Goal: Task Accomplishment & Management: Manage account settings

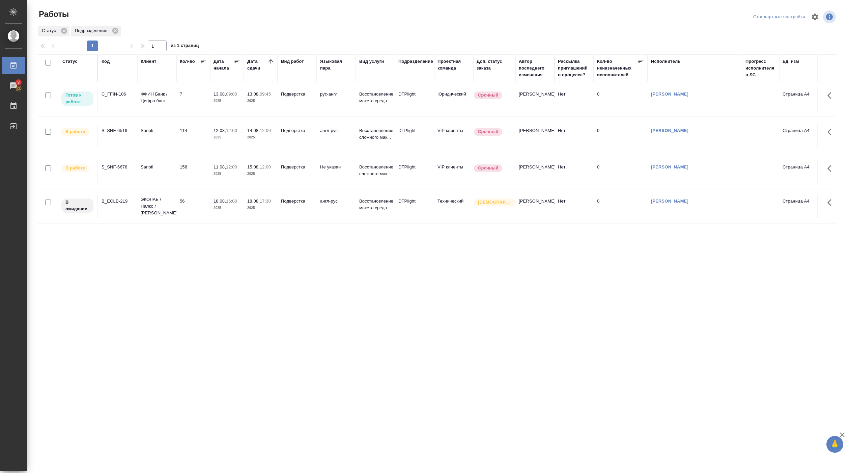
click at [166, 97] on p "ФФИН Банк / Цифра банк" at bounding box center [157, 97] width 32 height 13
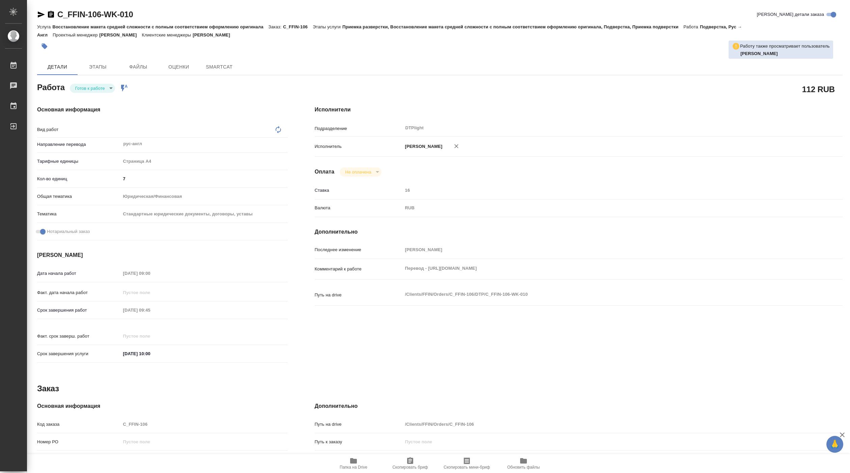
type textarea "x"
type textarea "Подверстка"
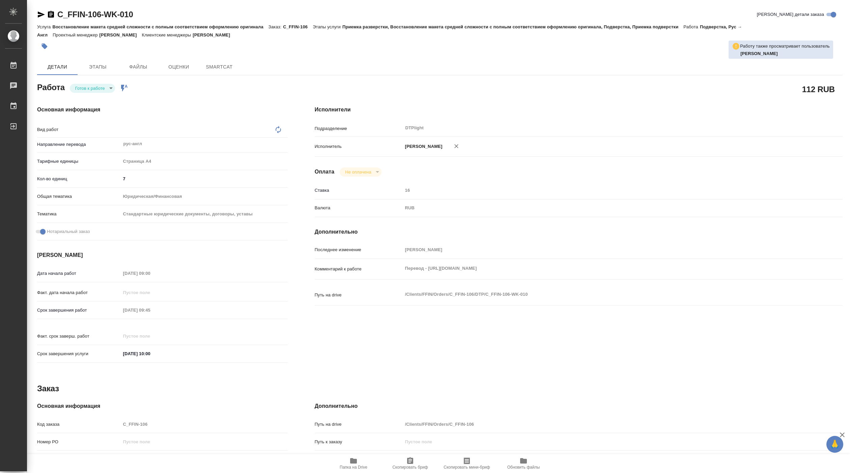
type textarea "x"
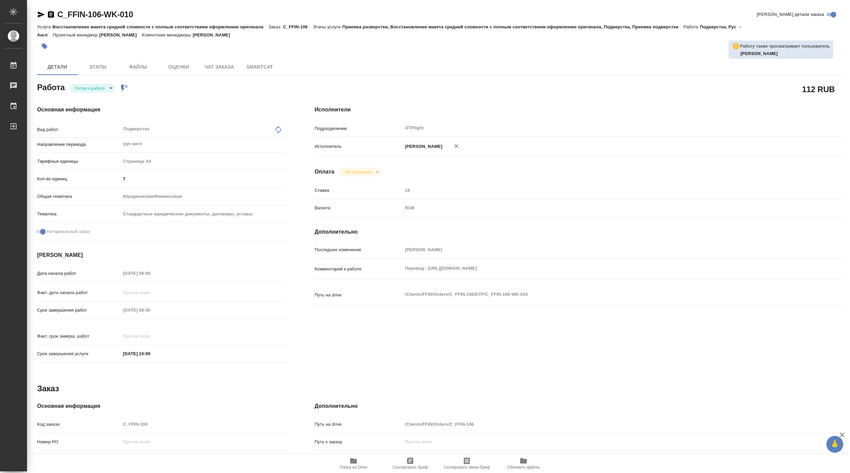
type textarea "x"
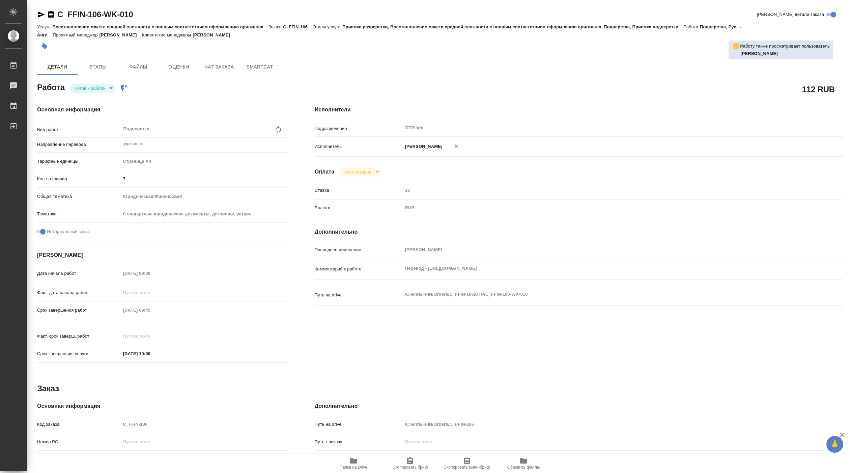
type textarea "x"
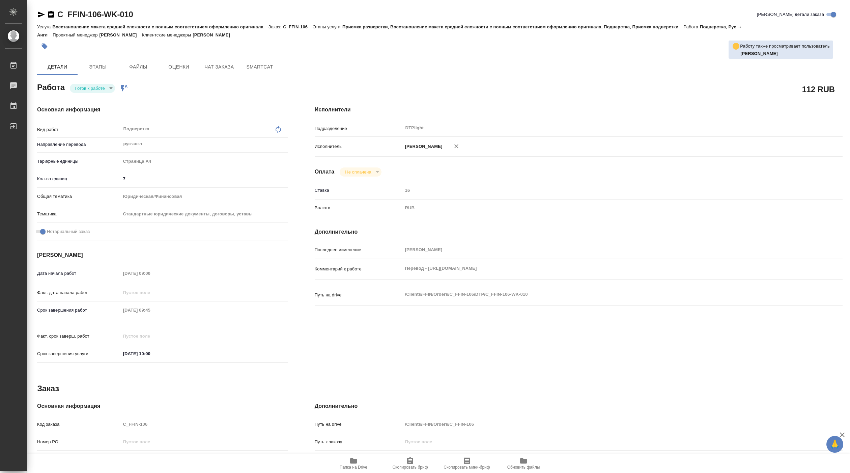
type textarea "x"
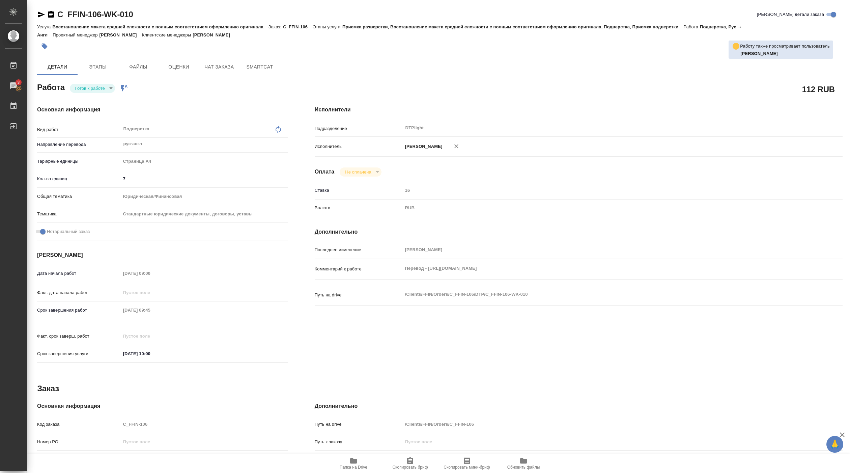
click at [104, 85] on body "🙏 .cls-1 fill:#fff; AWATERA Pankina Anna Работы 3 Чаты График Выйти C_FFIN-106-…" at bounding box center [425, 236] width 850 height 473
type textarea "x"
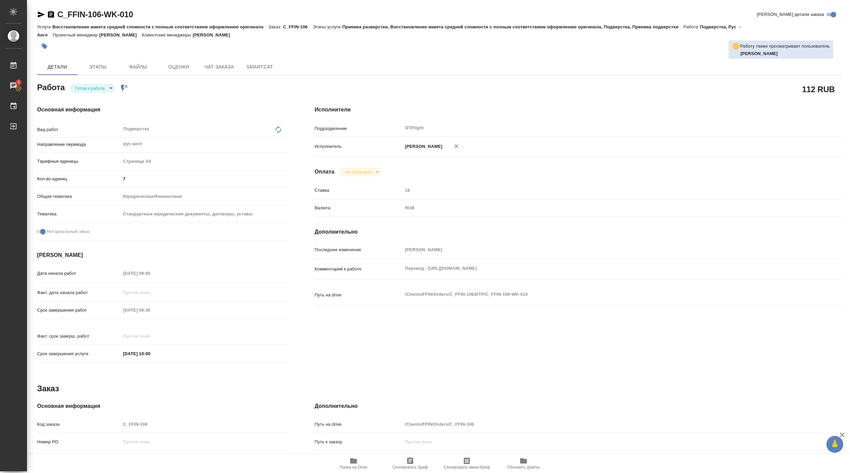
type textarea "x"
click at [92, 87] on button "В работе" at bounding box center [86, 88] width 22 height 7
click at [352, 466] on span "Папка на Drive" at bounding box center [354, 467] width 28 height 5
type textarea "x"
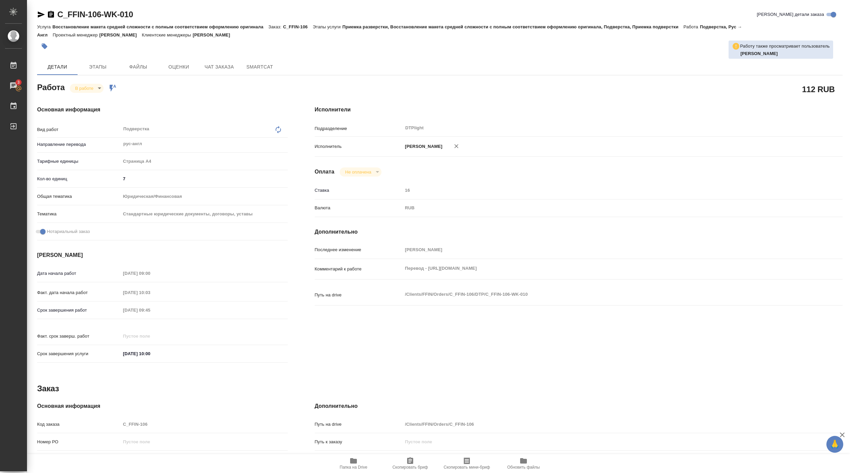
type textarea "x"
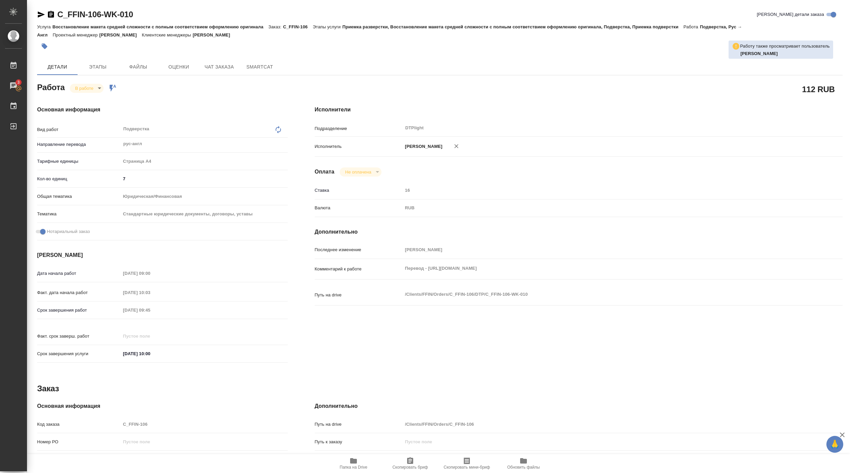
type textarea "x"
click at [532, 276] on div "Перевод - https://drive.awatera.com/s/PQFNWbGM7azTzre x" at bounding box center [601, 269] width 396 height 15
click at [351, 466] on span "Папка на Drive" at bounding box center [354, 467] width 28 height 5
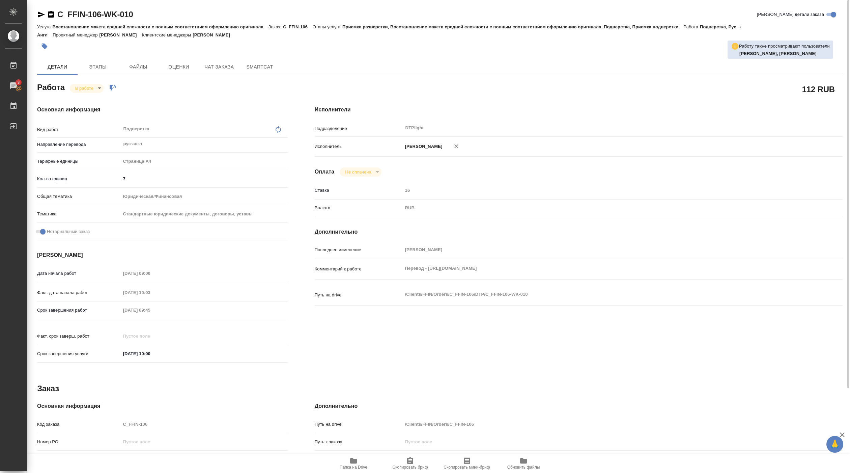
click at [93, 84] on body "🙏 .cls-1 fill:#fff; AWATERA Pankina Anna Работы 3 Чаты График Выйти C_FFIN-106-…" at bounding box center [425, 236] width 850 height 473
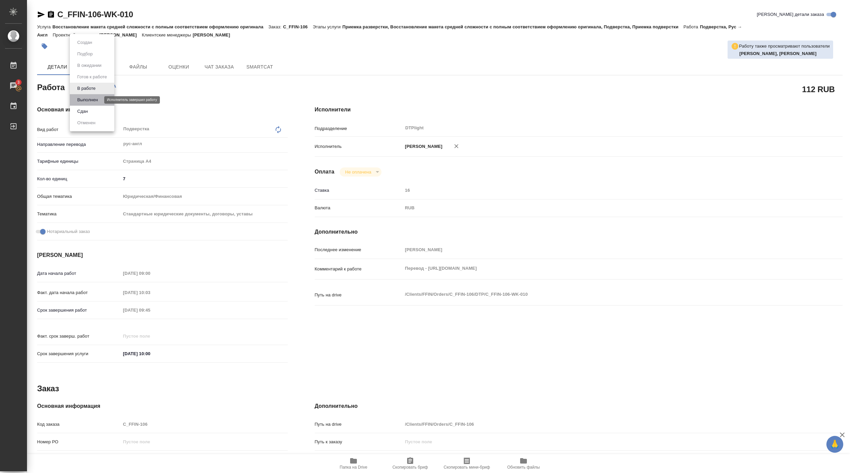
click at [90, 97] on button "Выполнен" at bounding box center [87, 99] width 25 height 7
type textarea "x"
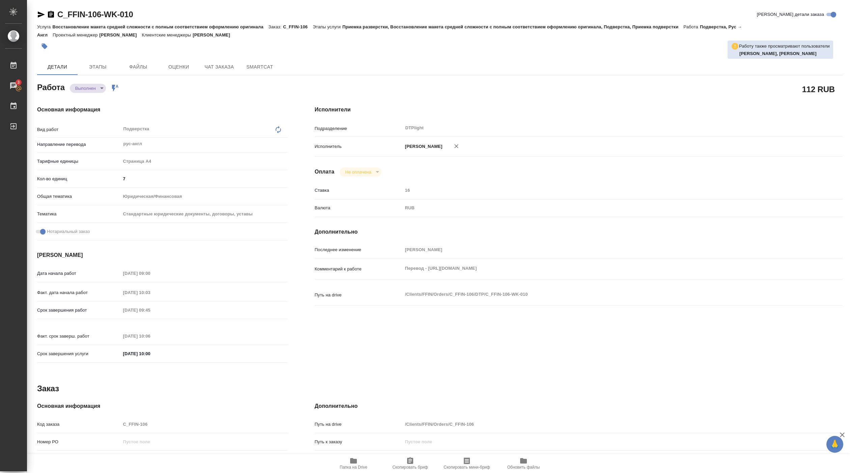
type textarea "x"
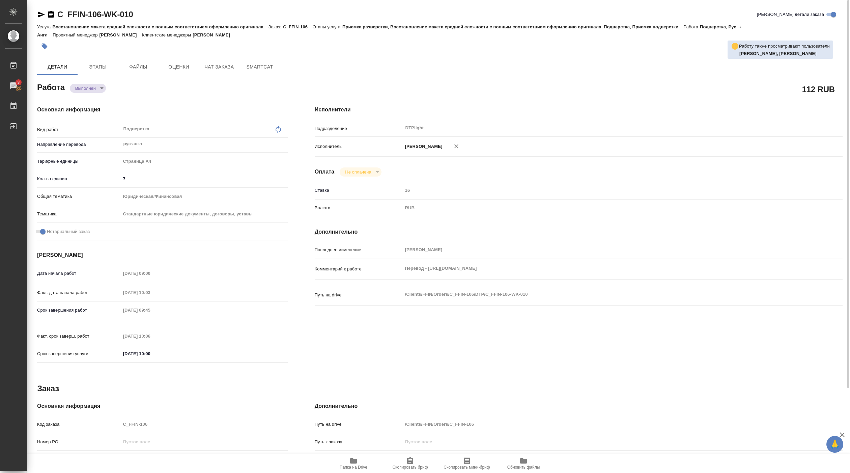
type textarea "x"
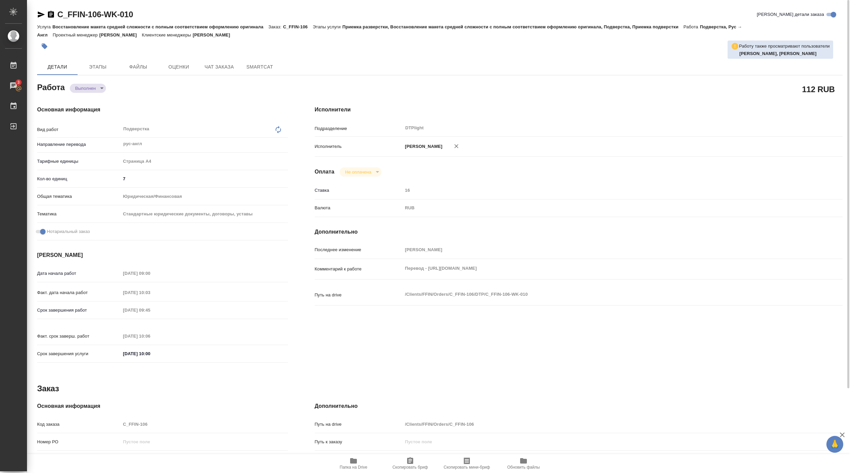
type textarea "x"
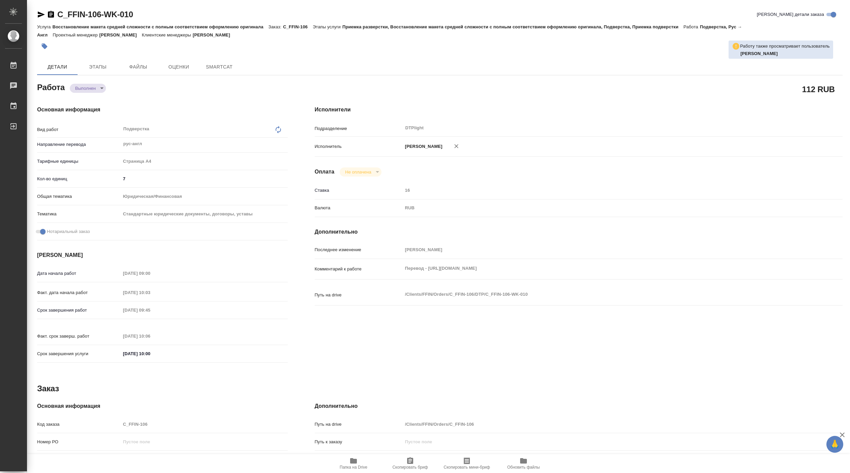
type textarea "x"
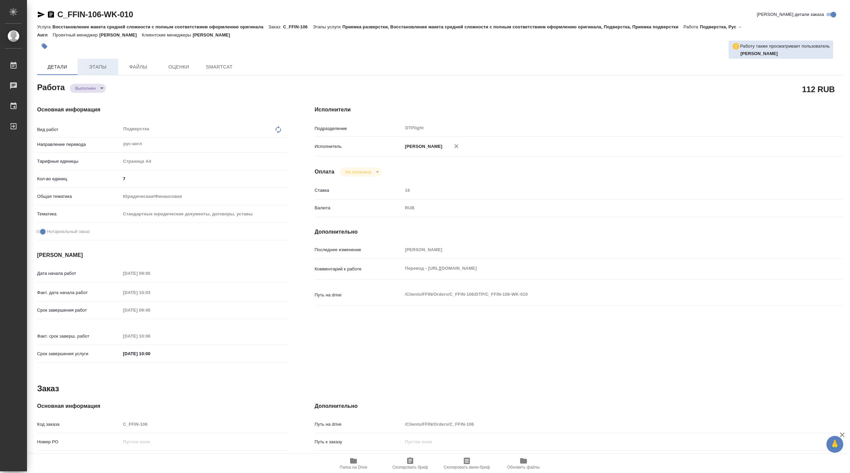
type textarea "x"
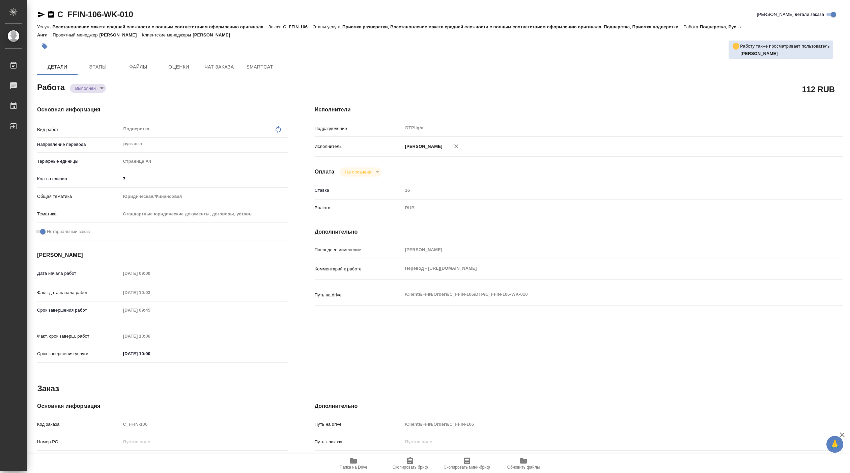
type textarea "x"
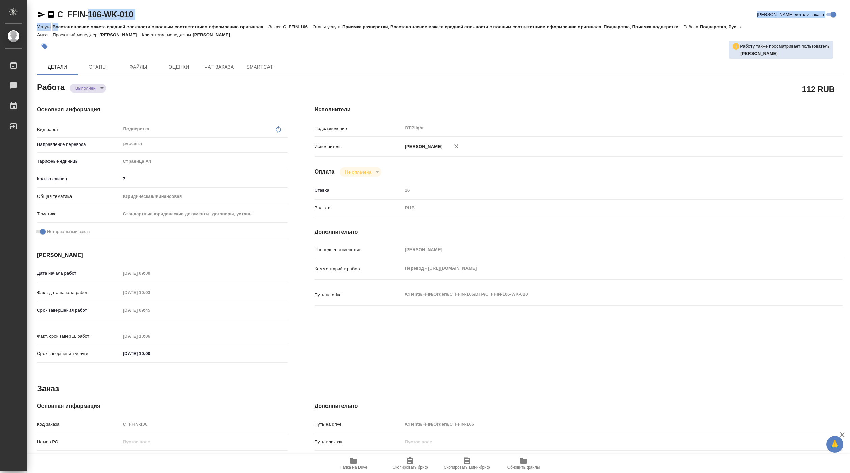
type textarea "x"
drag, startPoint x: 57, startPoint y: 22, endPoint x: 126, endPoint y: 12, distance: 69.5
click at [52, 16] on div "C_FFIN-106-WK-010 Кратко детали заказа Услуга Восстановление макета средней сло…" at bounding box center [440, 31] width 806 height 45
drag, startPoint x: 161, startPoint y: 9, endPoint x: 156, endPoint y: 9, distance: 5.1
click at [161, 9] on div "C_FFIN-106-WK-010 Кратко детали заказа" at bounding box center [440, 14] width 806 height 11
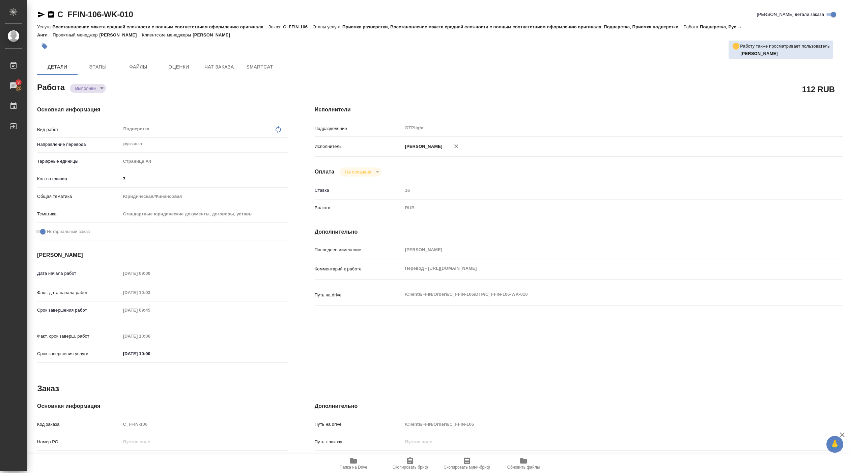
click at [154, 52] on div at bounding box center [305, 46] width 537 height 15
drag, startPoint x: 137, startPoint y: 22, endPoint x: 58, endPoint y: 12, distance: 79.2
click at [58, 12] on div "C_FFIN-106-WK-010 Кратко детали заказа" at bounding box center [440, 15] width 806 height 13
copy link "C_FFIN-106-WK-010"
type textarea "x"
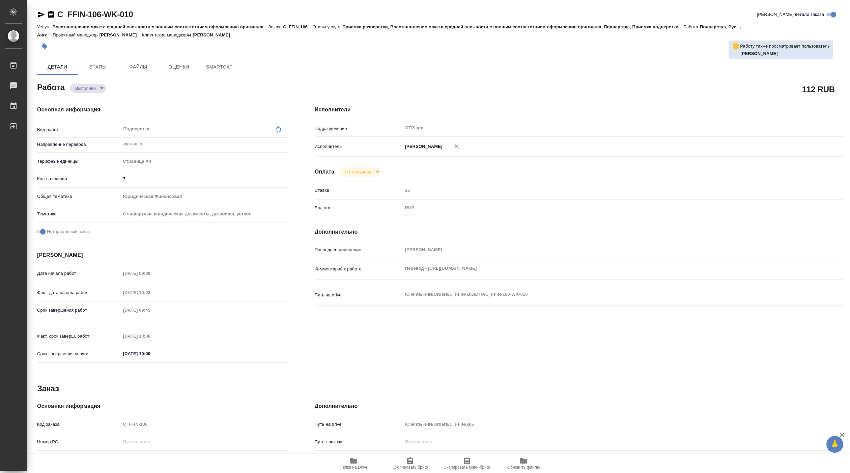
type textarea "x"
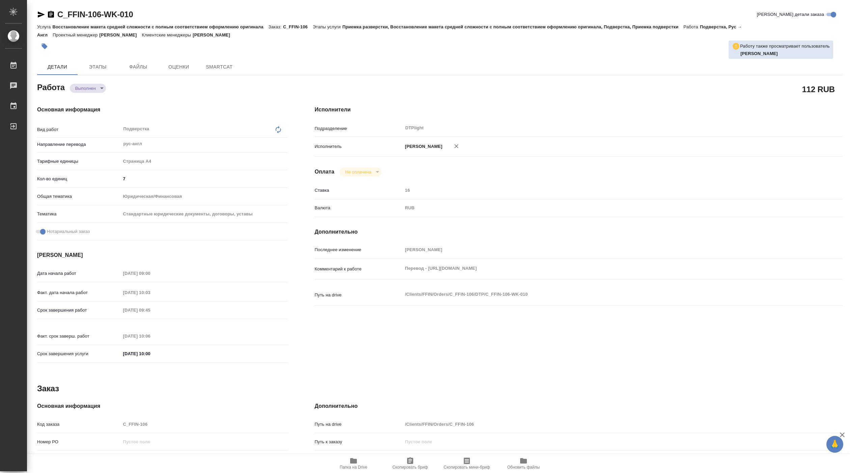
type textarea "x"
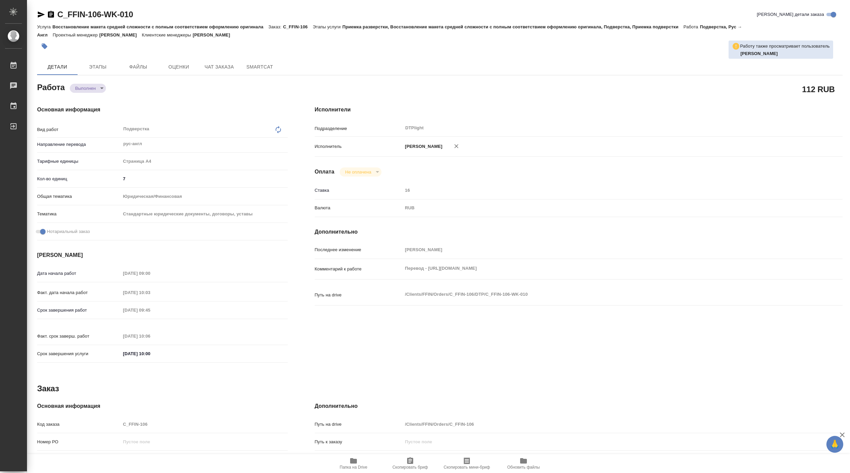
type textarea "x"
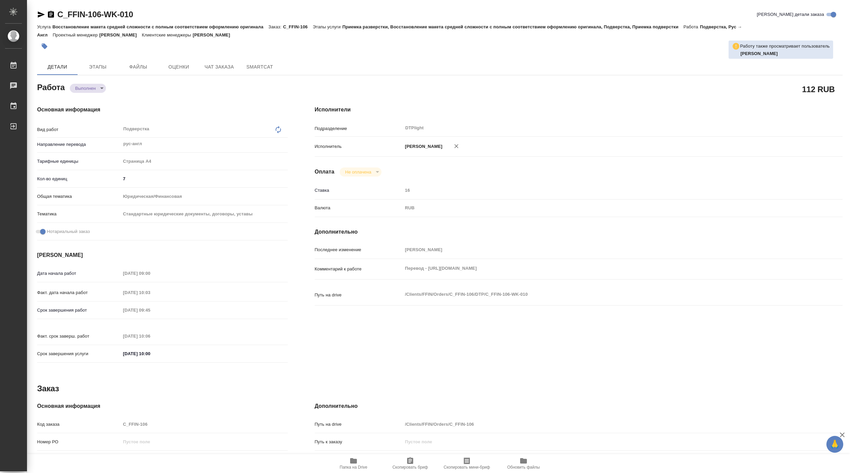
type textarea "x"
